Goal: Information Seeking & Learning: Check status

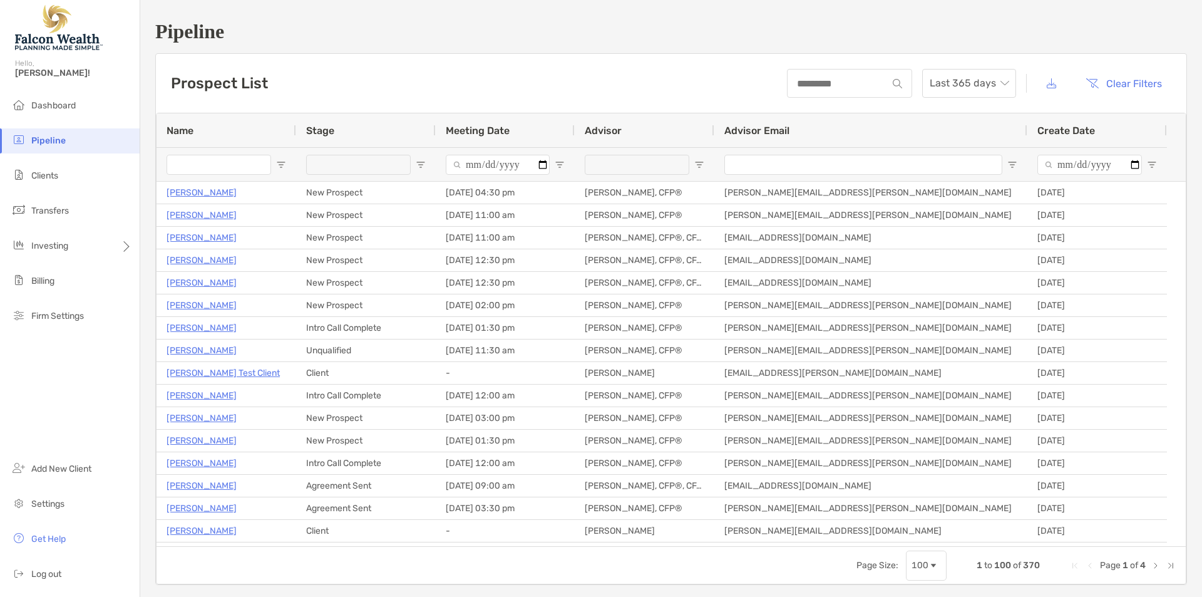
click at [102, 162] on ul "Dashboard Pipeline Clients Transfers Investing Billing Firm Settings" at bounding box center [70, 215] width 140 height 245
click at [92, 142] on li "Pipeline" at bounding box center [70, 140] width 140 height 25
click at [68, 171] on li "Clients" at bounding box center [70, 175] width 140 height 25
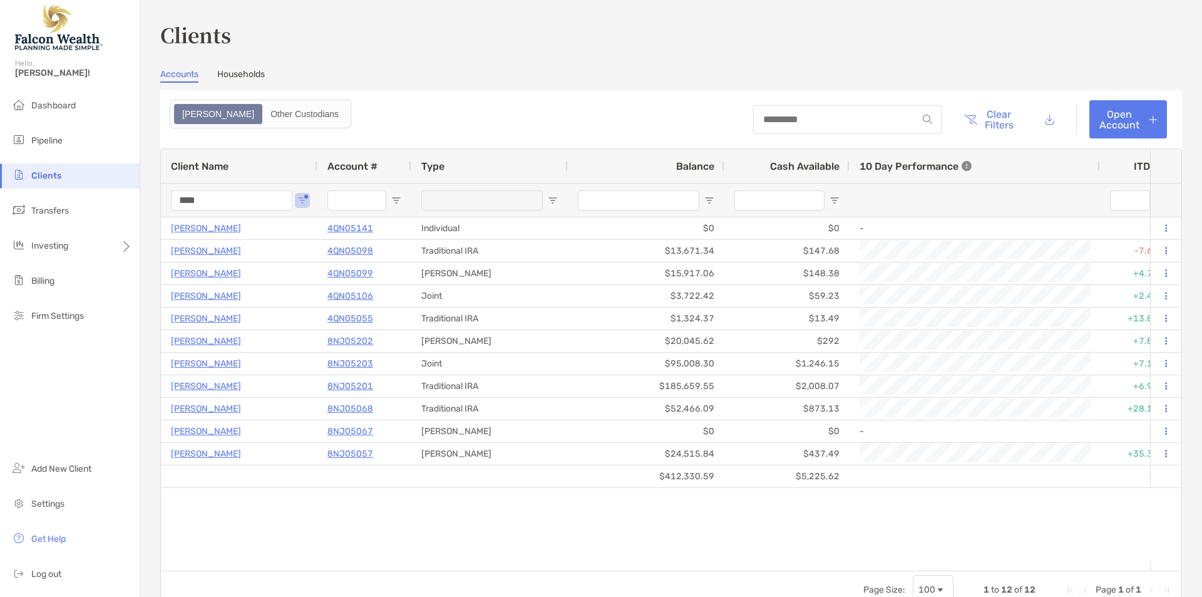
click at [210, 198] on input "****" at bounding box center [231, 200] width 121 height 20
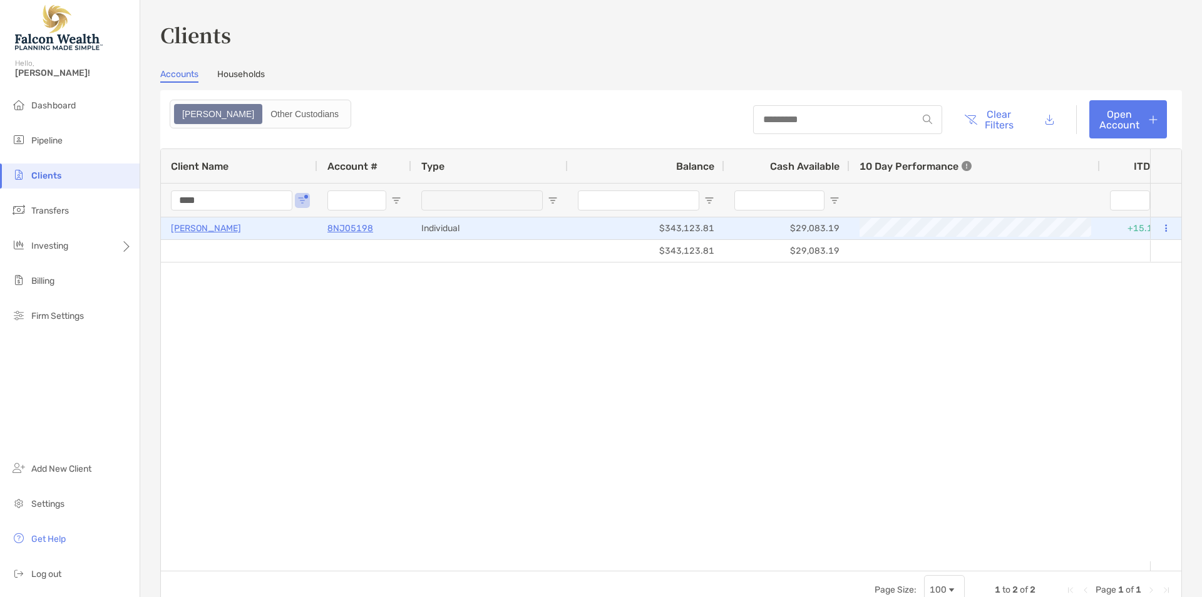
type input "****"
click at [206, 224] on p "[PERSON_NAME]" at bounding box center [206, 228] width 70 height 16
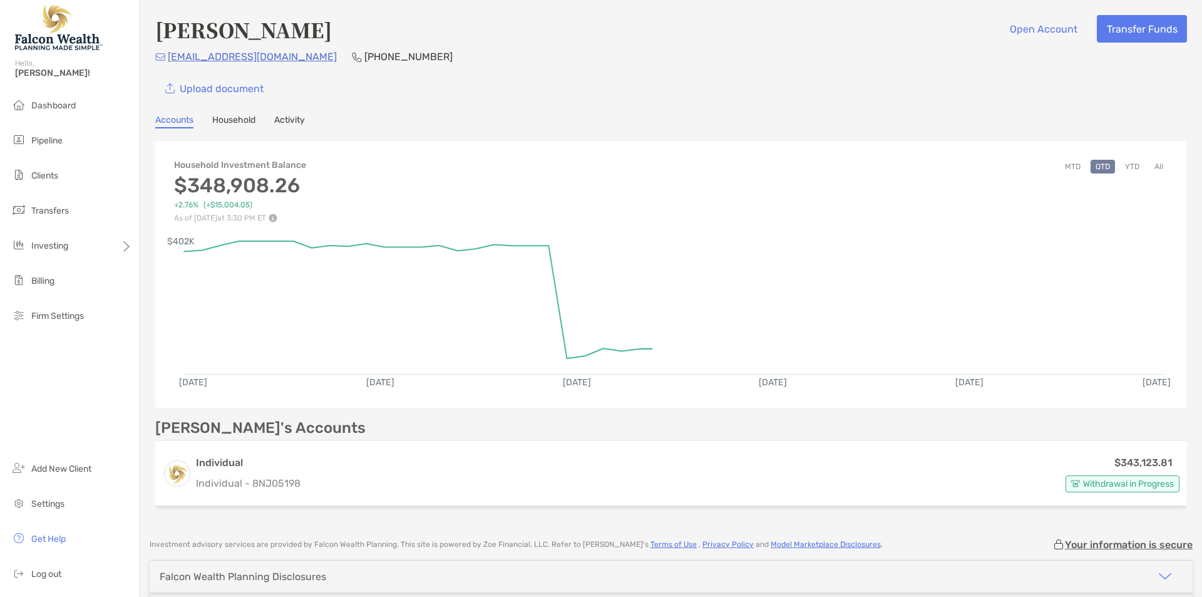
drag, startPoint x: 359, startPoint y: 430, endPoint x: 361, endPoint y: 436, distance: 6.7
click at [361, 435] on div "[PERSON_NAME]'s Accounts Individual Individual - 8NJ05198 $343,123.81 Withdrawa…" at bounding box center [671, 465] width 1032 height 91
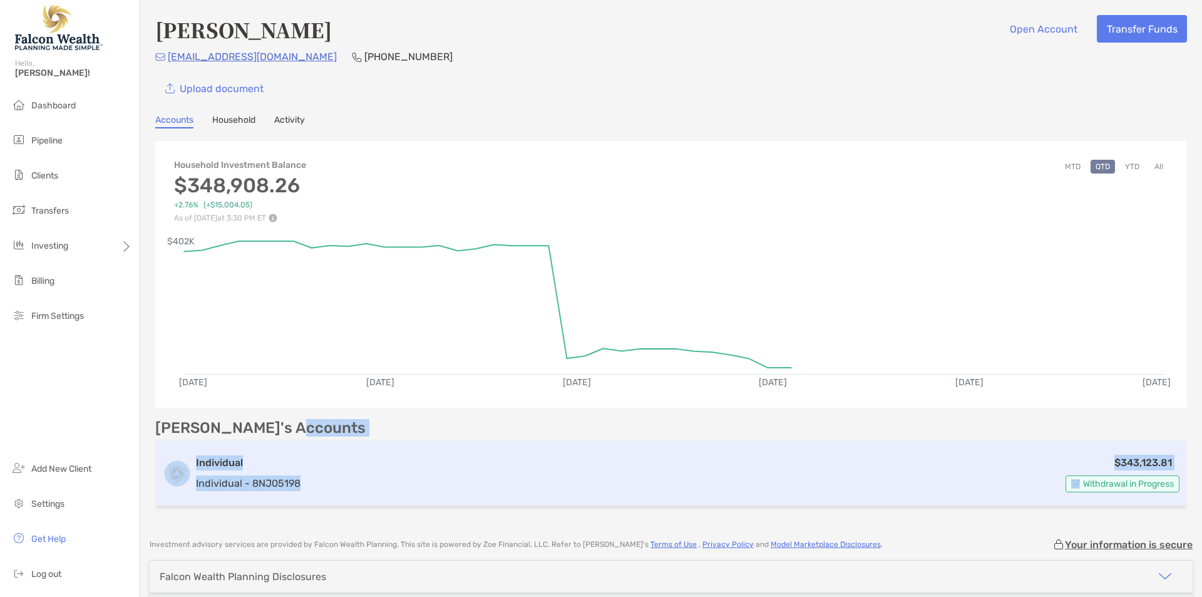
click at [367, 460] on div "$343,123.81 Withdrawal in Progress" at bounding box center [742, 473] width 874 height 38
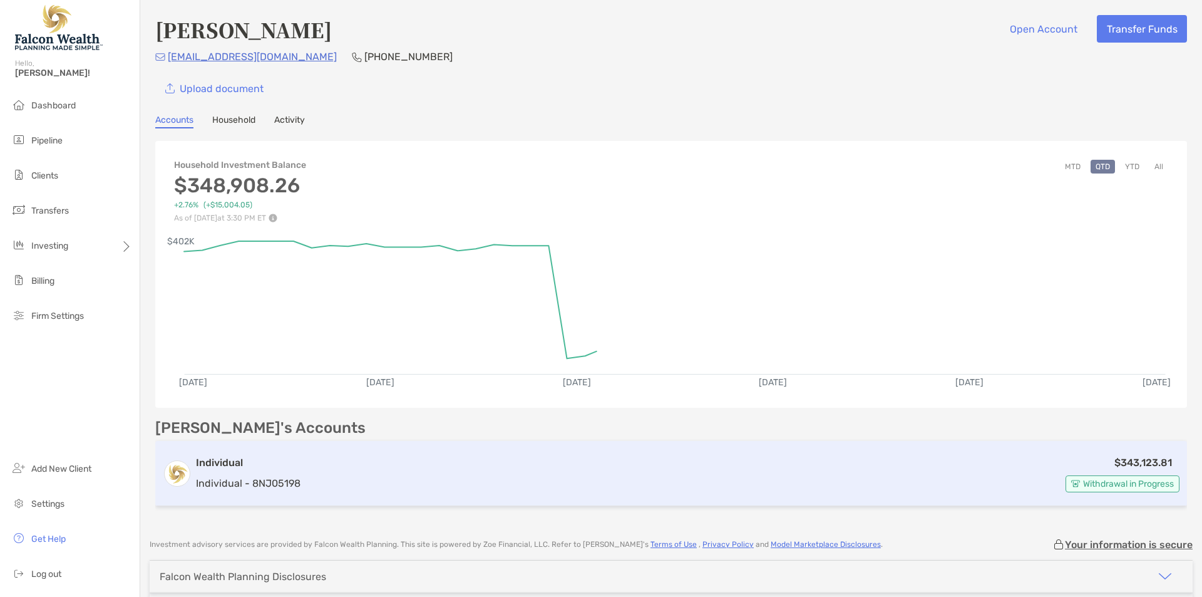
click at [616, 465] on div "$343,123.81 Withdrawal in Progress" at bounding box center [742, 473] width 874 height 38
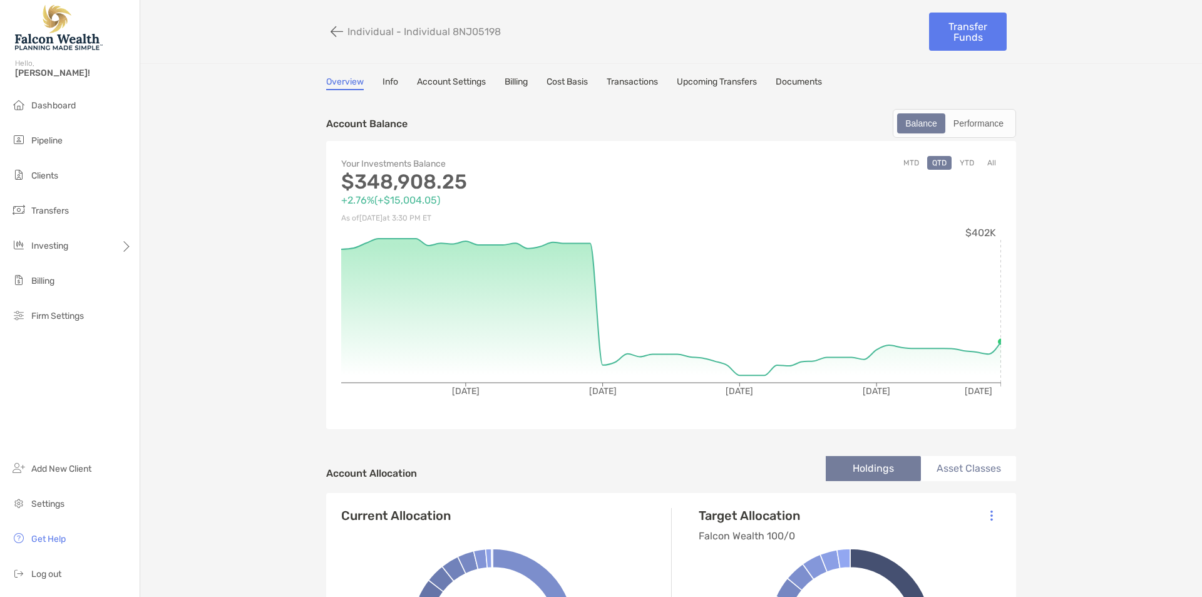
click at [645, 82] on link "Transactions" at bounding box center [632, 83] width 51 height 14
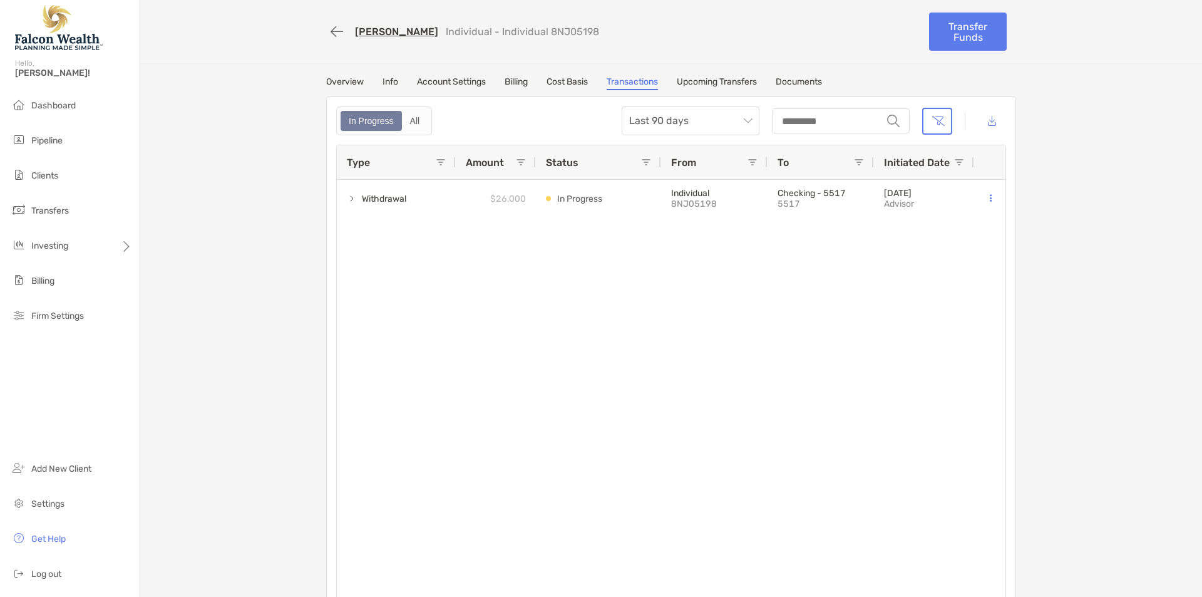
click at [284, 224] on div "[PERSON_NAME] Individual - Individual 8NJ05198 Transfer Funds Overview Info Acc…" at bounding box center [671, 313] width 1062 height 626
click at [33, 103] on span "Dashboard" at bounding box center [53, 105] width 44 height 11
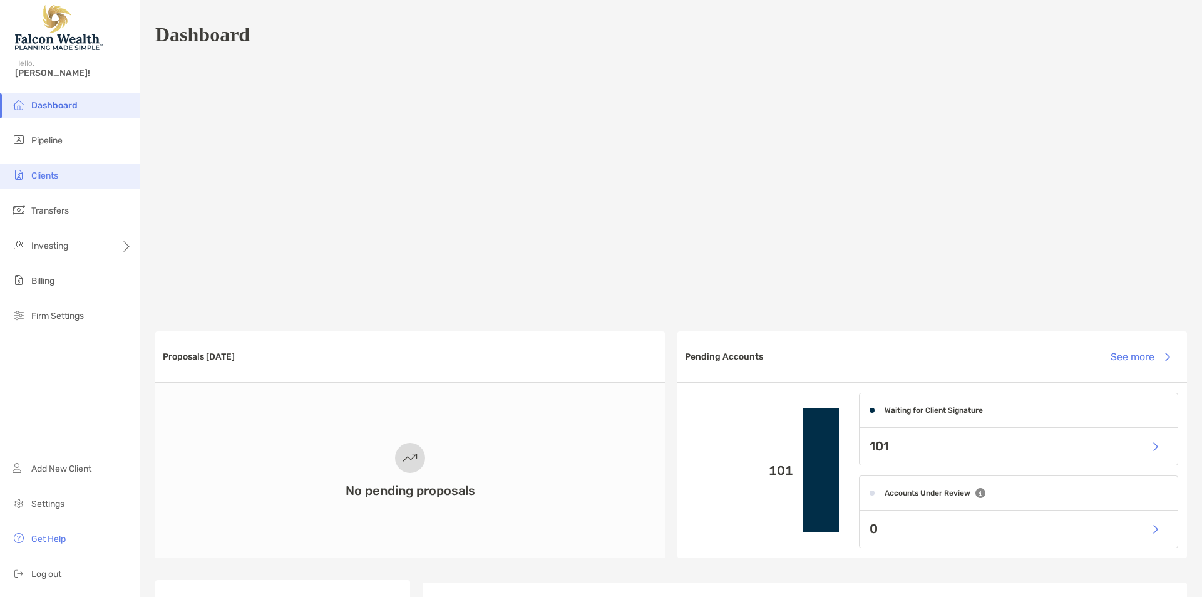
click at [50, 178] on span "Clients" at bounding box center [44, 175] width 27 height 11
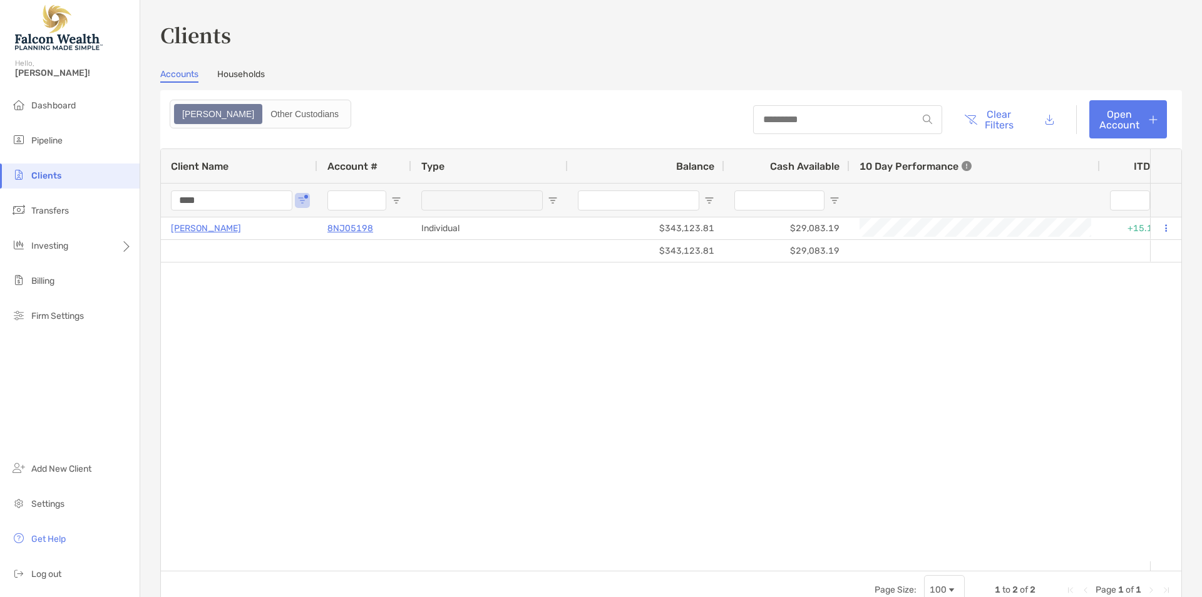
click at [207, 197] on input "****" at bounding box center [231, 200] width 121 height 20
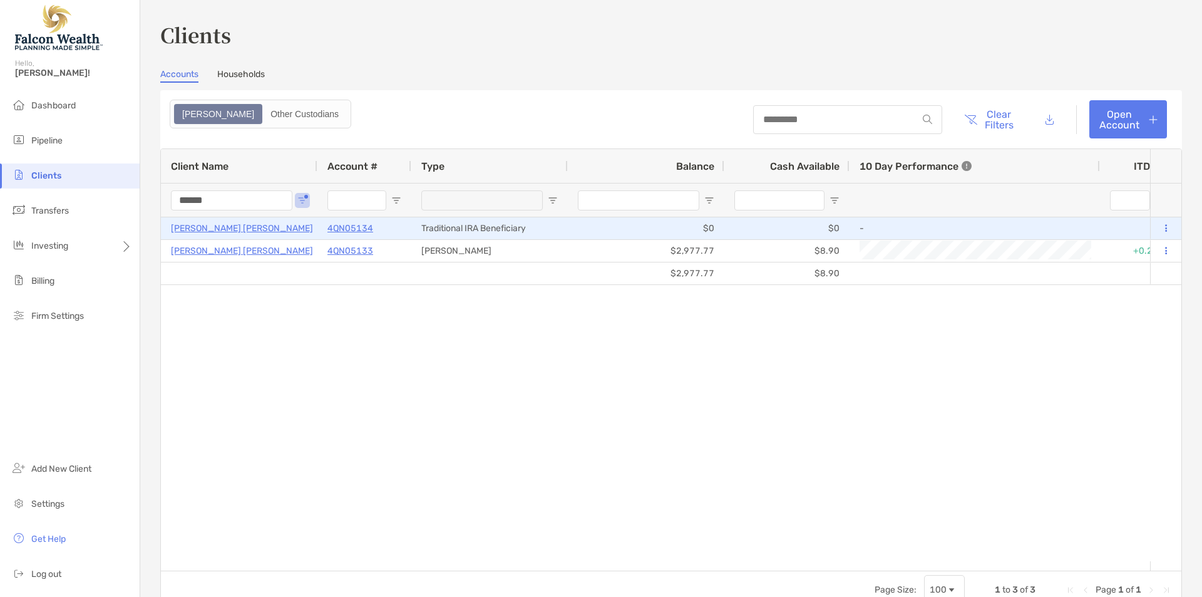
type input "******"
click at [217, 228] on p "[PERSON_NAME] [PERSON_NAME]" at bounding box center [242, 228] width 142 height 16
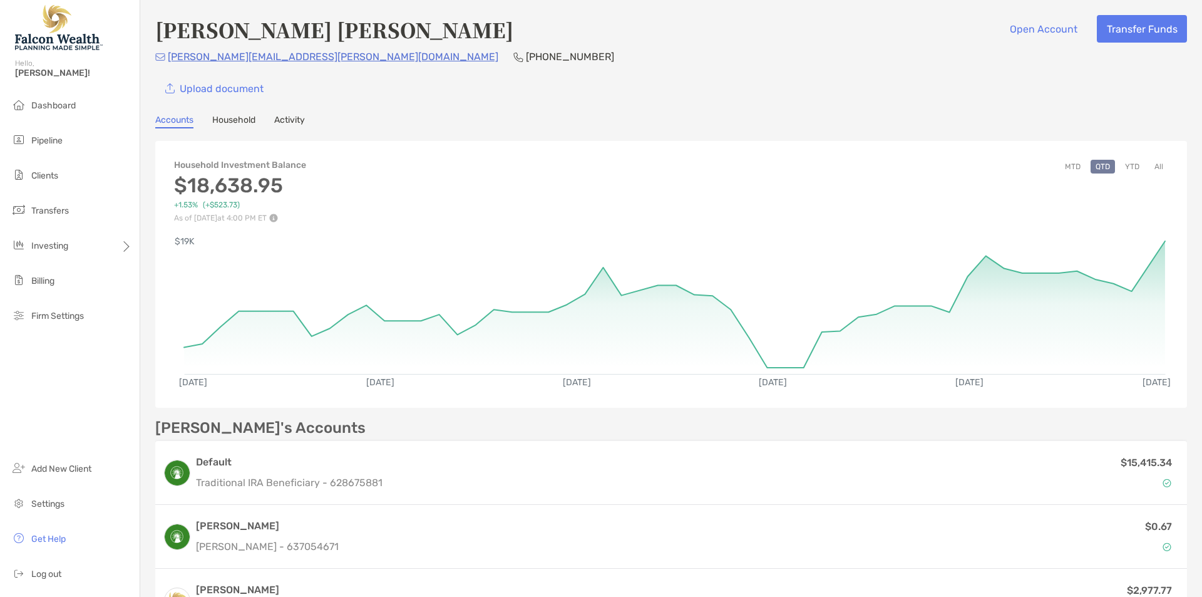
click at [421, 36] on h4 "[PERSON_NAME] [PERSON_NAME]" at bounding box center [334, 29] width 358 height 29
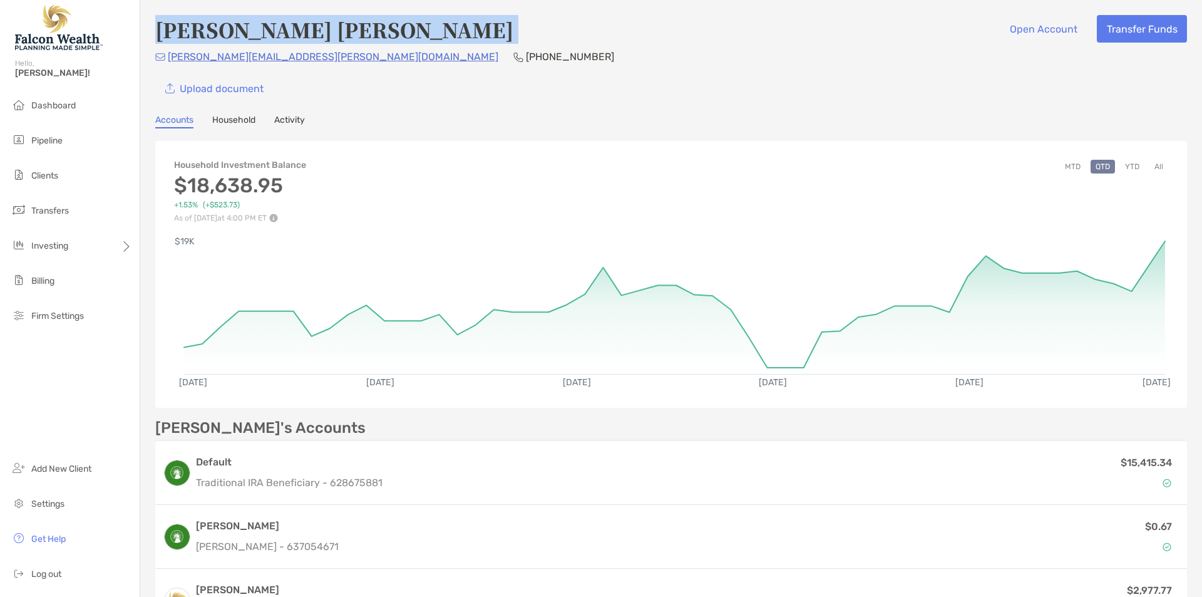
click at [421, 36] on h4 "[PERSON_NAME] [PERSON_NAME]" at bounding box center [334, 29] width 358 height 29
click at [515, 39] on div "[PERSON_NAME] [PERSON_NAME] Open Account Transfer Funds" at bounding box center [671, 29] width 1032 height 29
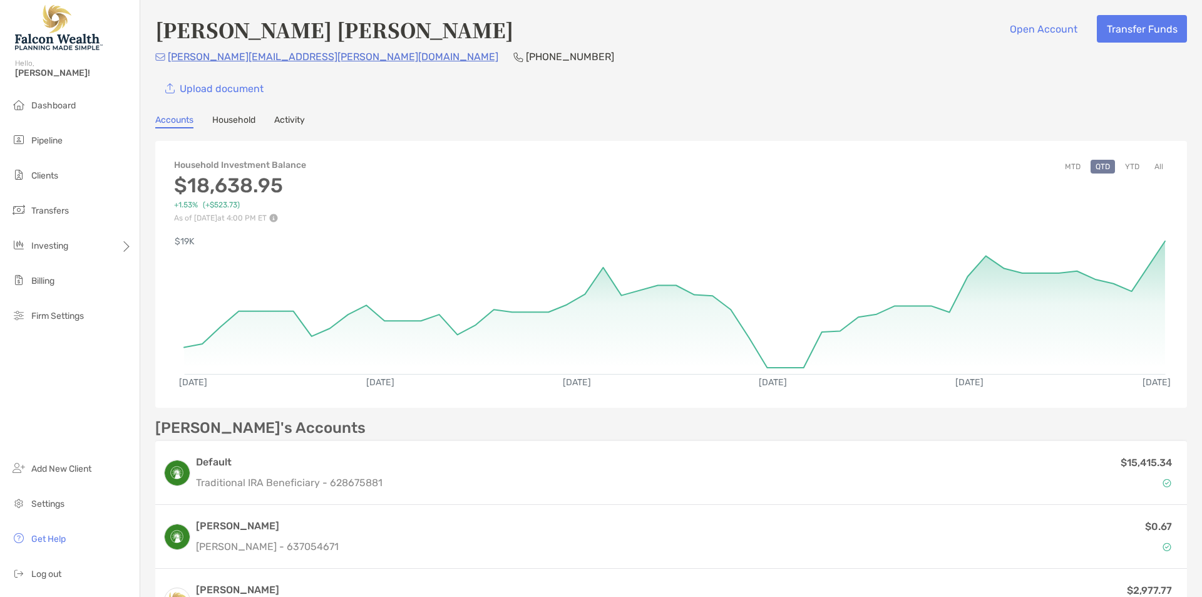
click at [405, 27] on h4 "[PERSON_NAME] [PERSON_NAME]" at bounding box center [334, 29] width 358 height 29
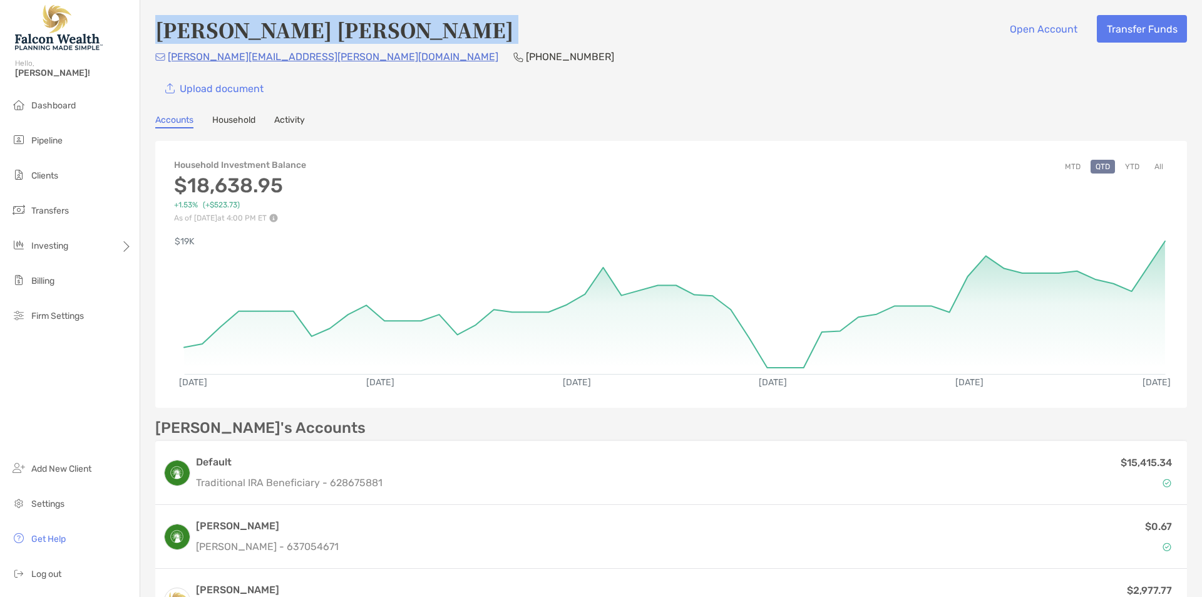
click at [405, 27] on h4 "[PERSON_NAME] [PERSON_NAME]" at bounding box center [334, 29] width 358 height 29
click at [320, 23] on h4 "[PERSON_NAME] [PERSON_NAME]" at bounding box center [334, 29] width 358 height 29
click at [239, 25] on h4 "[PERSON_NAME] [PERSON_NAME]" at bounding box center [334, 29] width 358 height 29
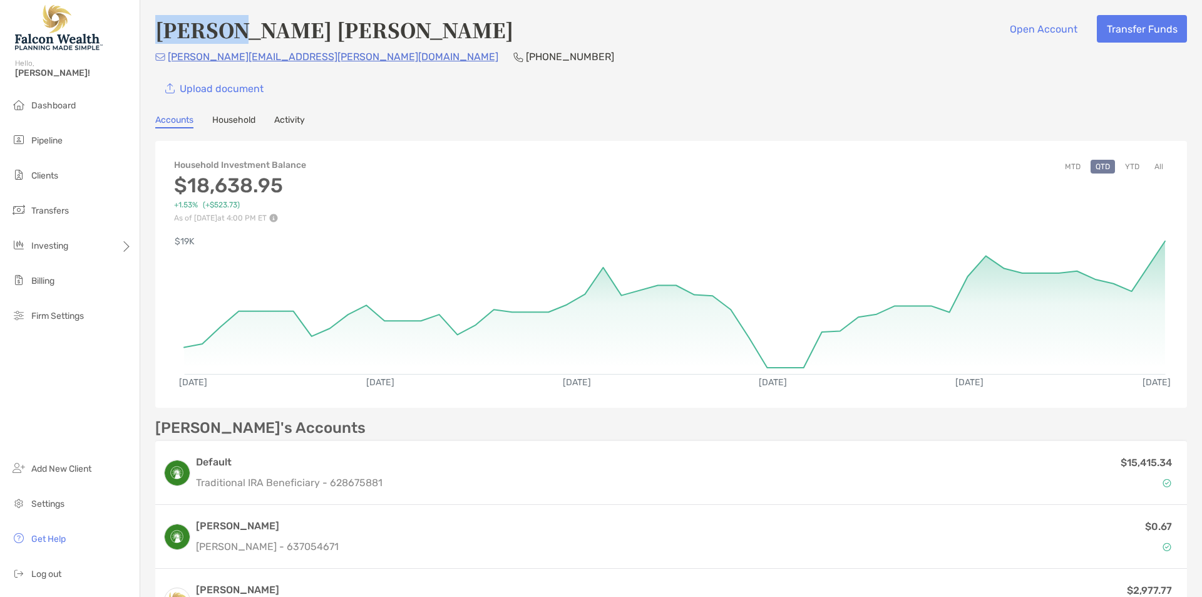
click at [239, 25] on h4 "[PERSON_NAME] [PERSON_NAME]" at bounding box center [334, 29] width 358 height 29
click at [531, 68] on div "[PERSON_NAME] [PERSON_NAME] Open Account Transfer Funds [PERSON_NAME][EMAIL_ADD…" at bounding box center [671, 58] width 1032 height 87
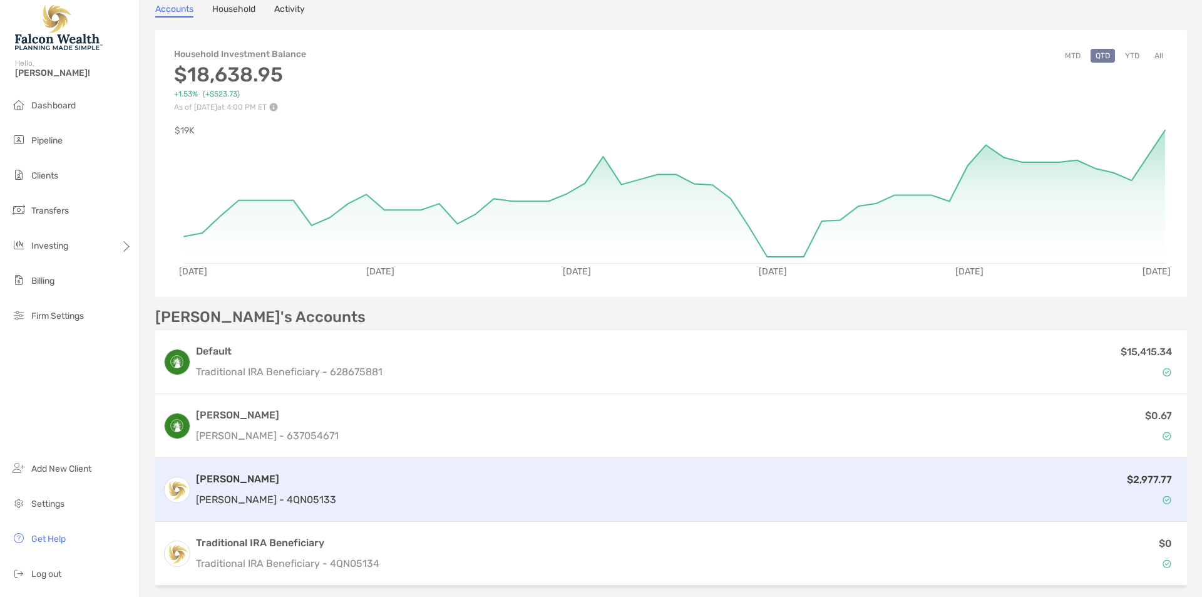
scroll to position [28, 0]
